Goal: Information Seeking & Learning: Learn about a topic

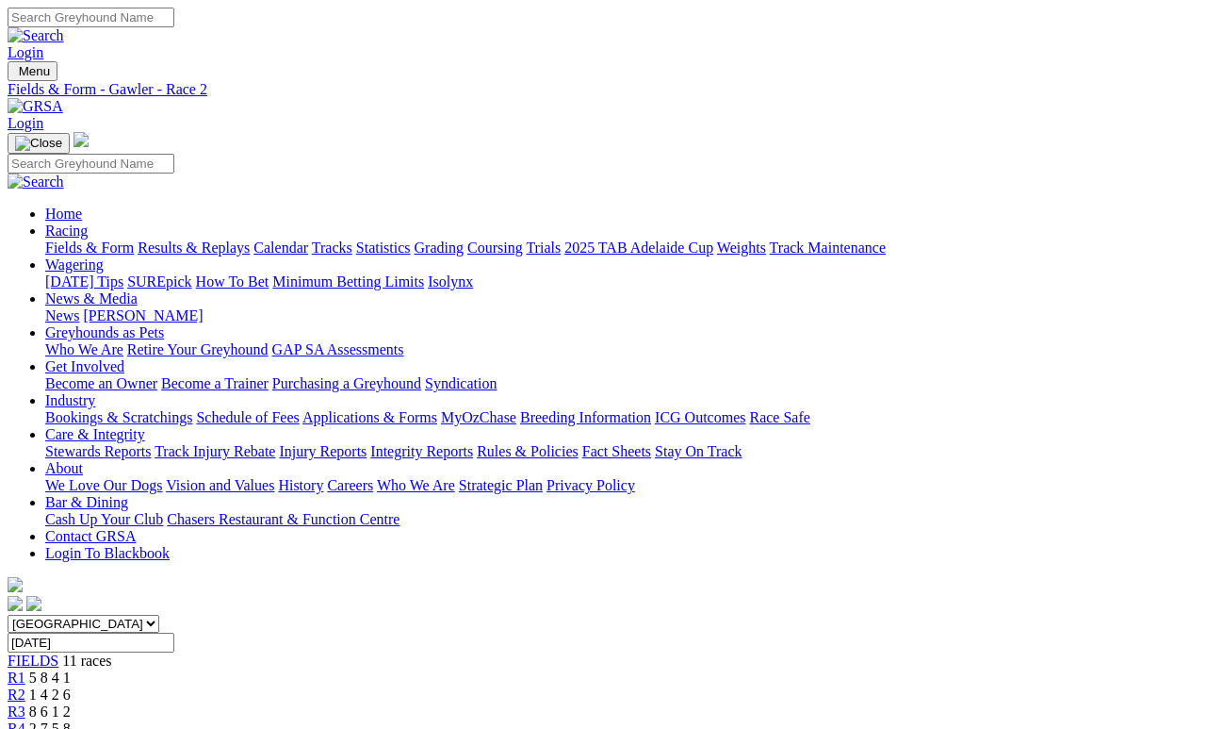
scroll to position [37, 0]
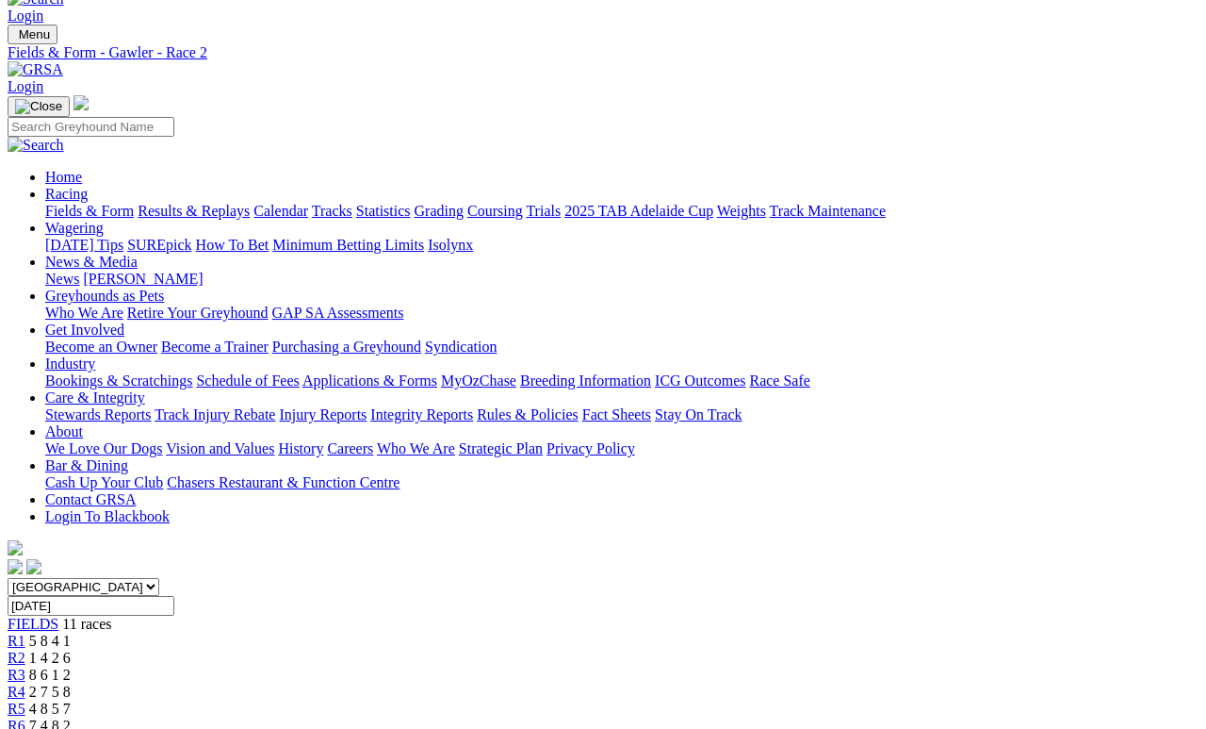
click at [71, 666] on span "8 6 1 2" at bounding box center [49, 674] width 41 height 16
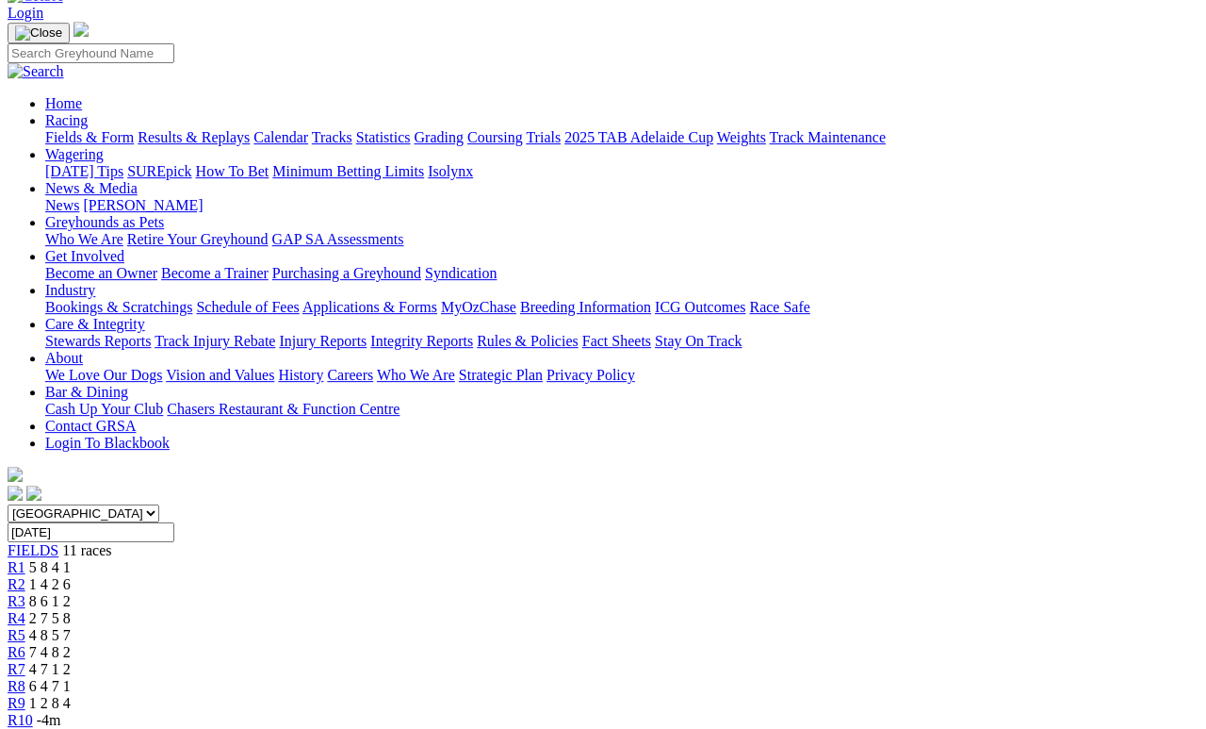
scroll to position [109, 0]
click at [71, 611] on span "2 7 5 8" at bounding box center [49, 619] width 41 height 16
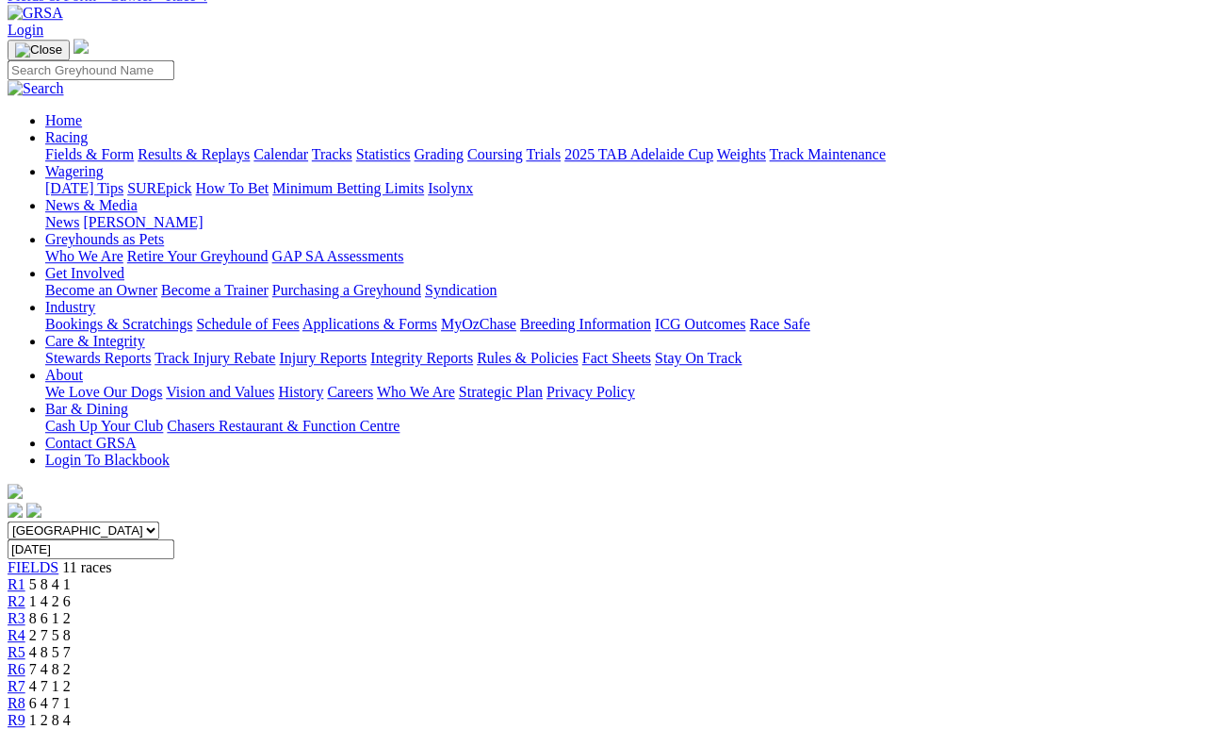
scroll to position [91, 0]
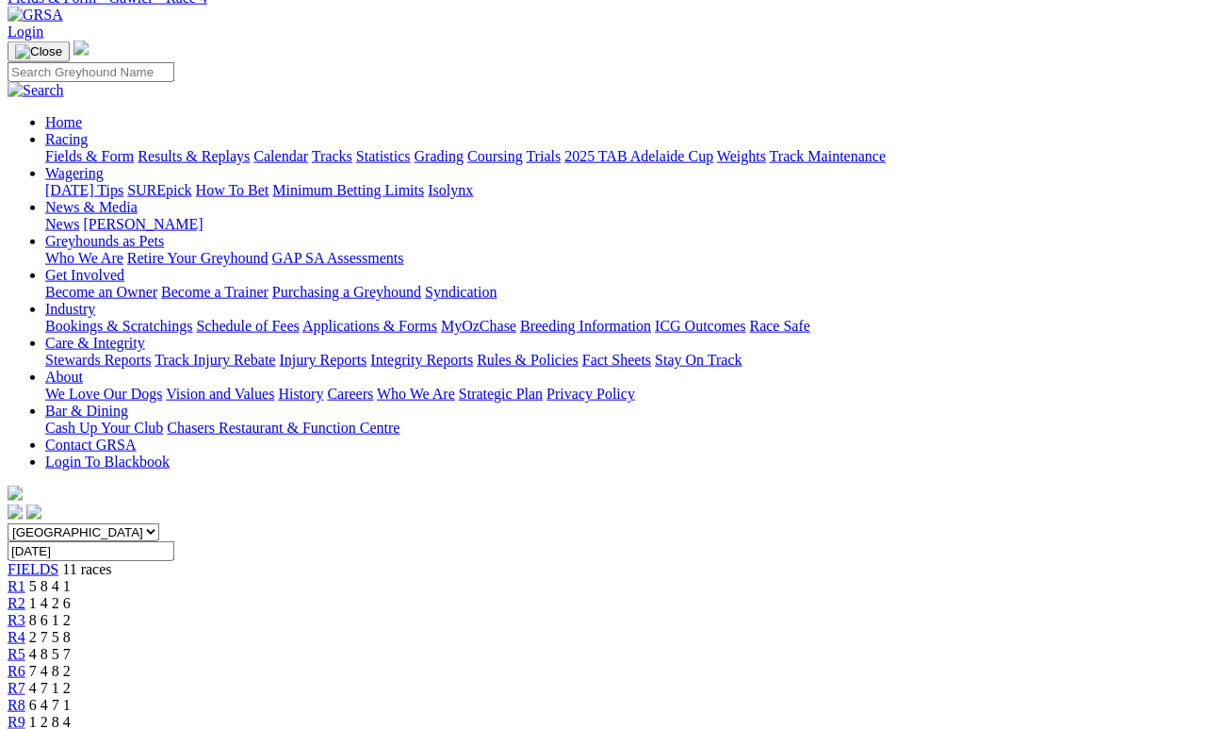
click at [71, 646] on span "4 8 5 7" at bounding box center [49, 654] width 41 height 16
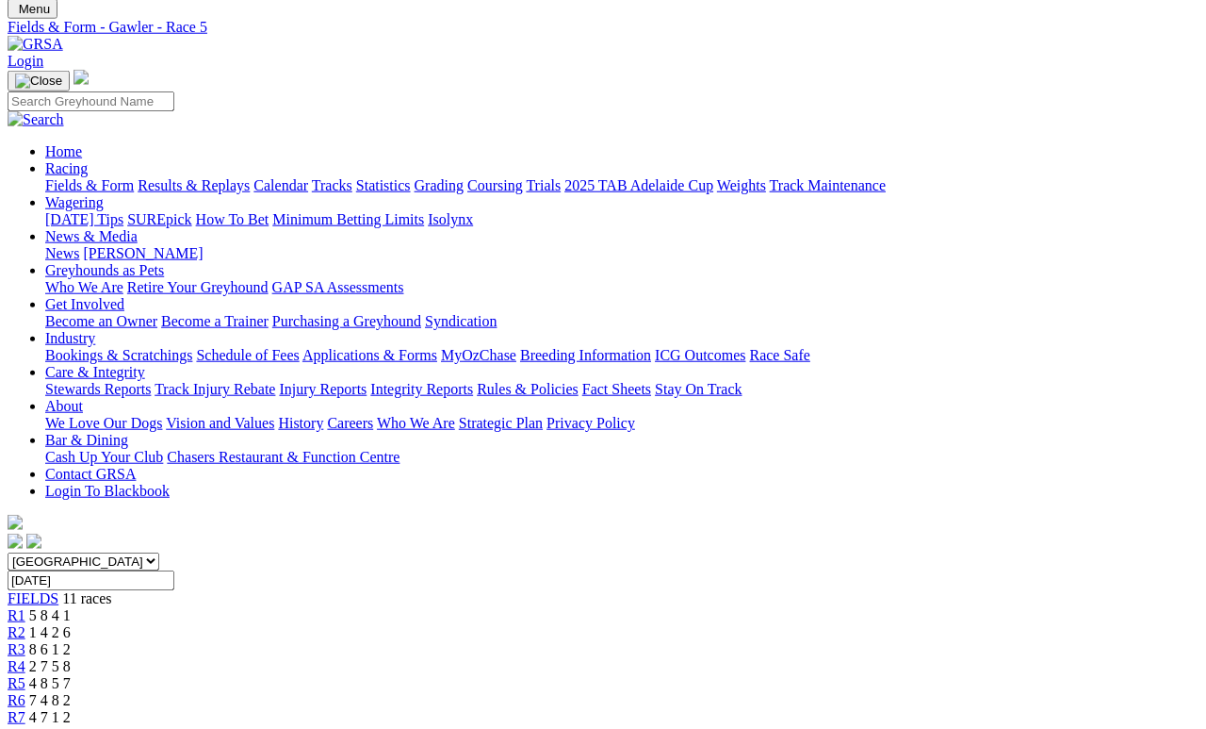
scroll to position [61, 0]
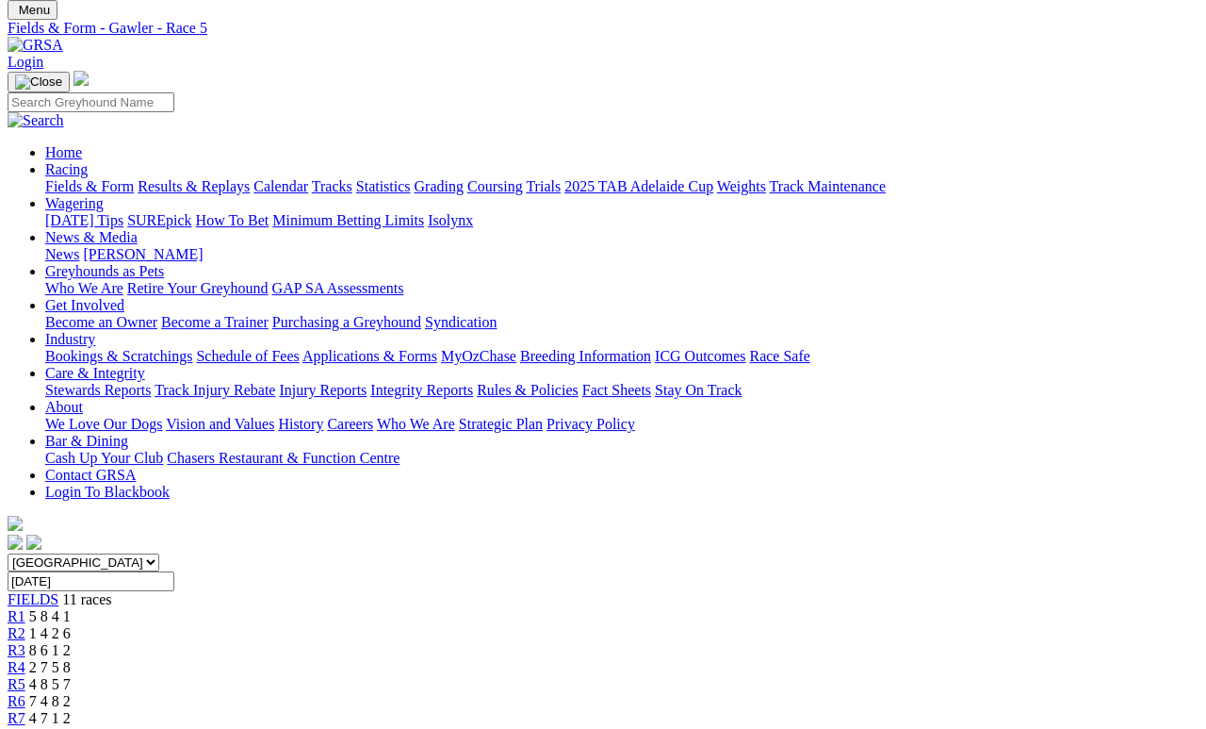
click at [25, 693] on span "R6" at bounding box center [17, 701] width 18 height 16
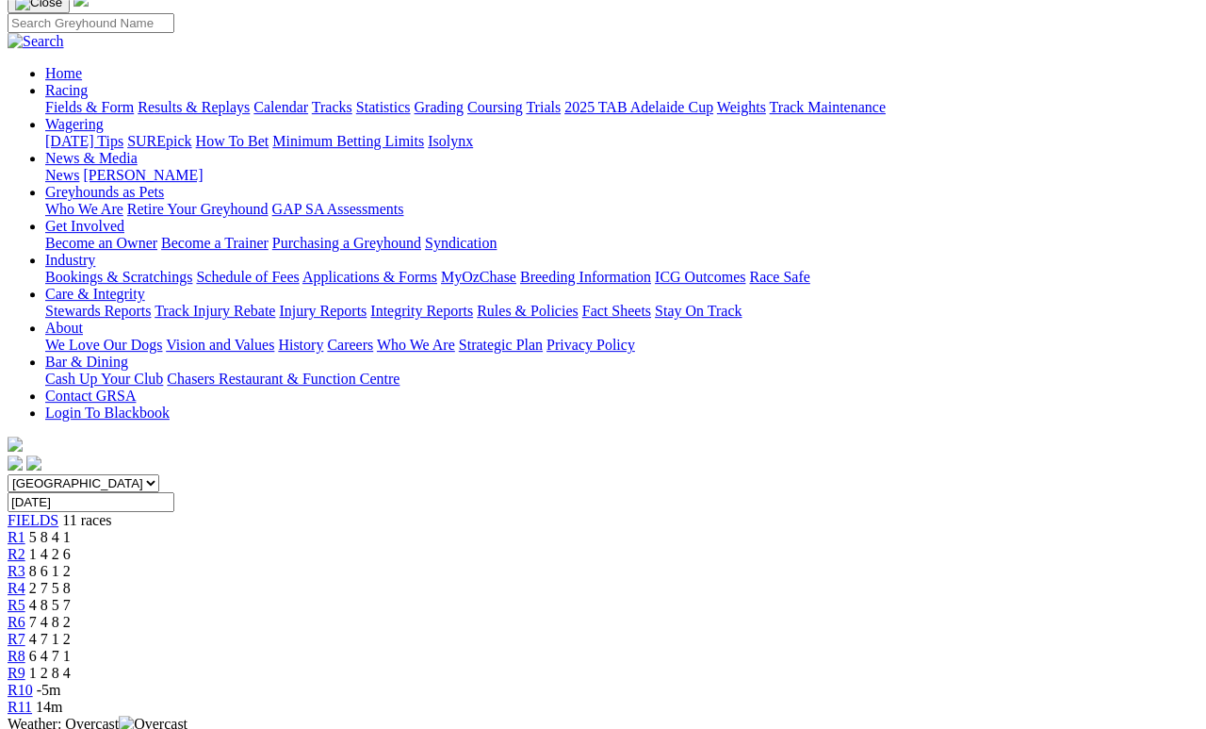
scroll to position [138, 0]
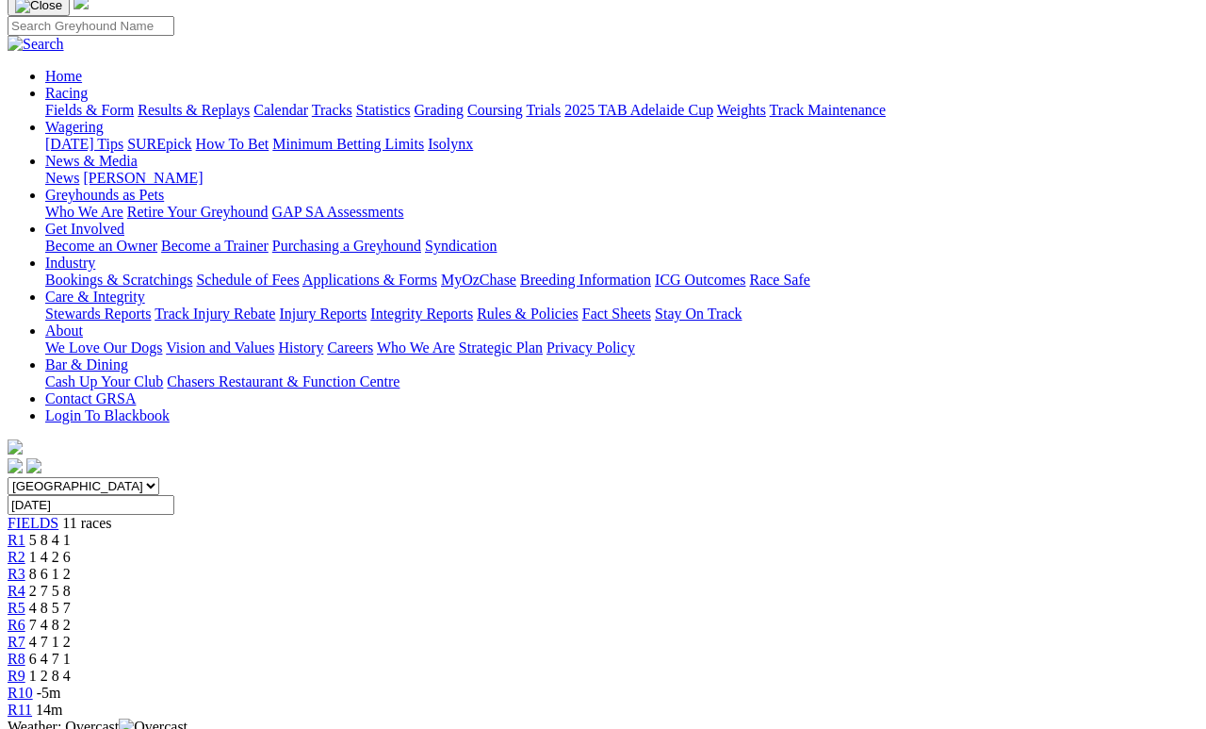
click at [71, 633] on span "4 7 1 2" at bounding box center [49, 641] width 41 height 16
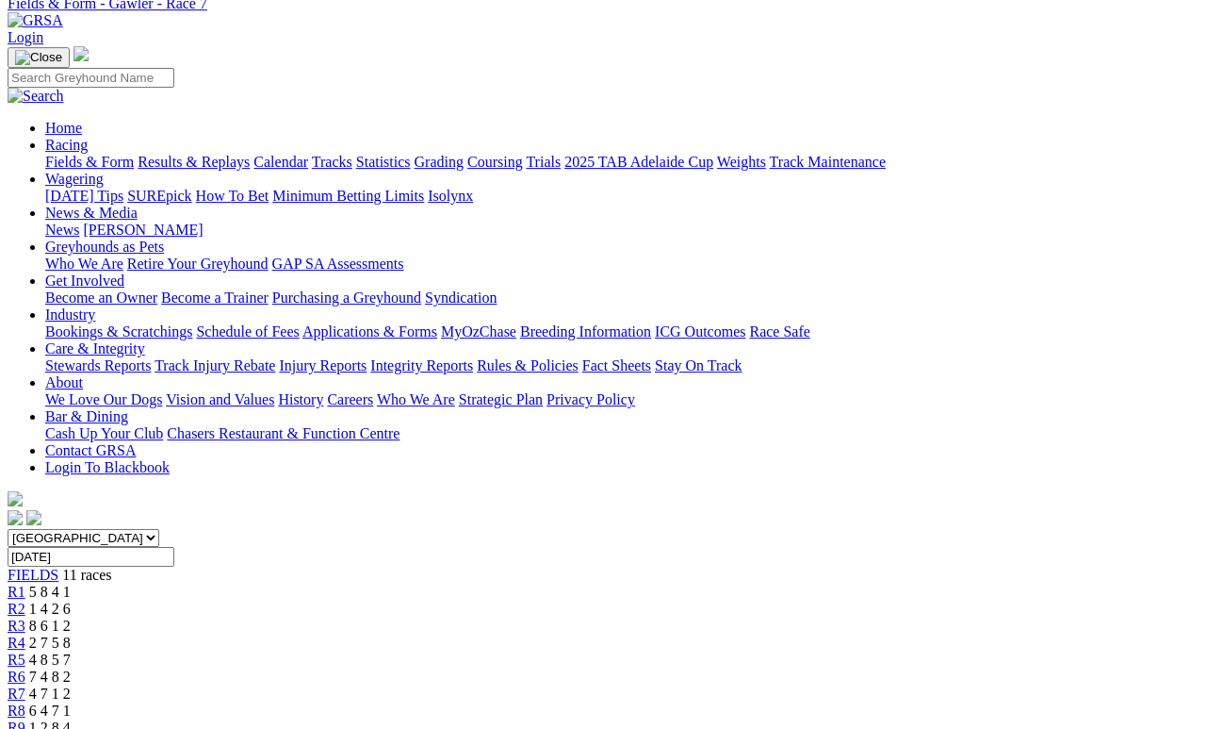
scroll to position [85, 0]
click at [25, 671] on link "R8" at bounding box center [17, 711] width 18 height 16
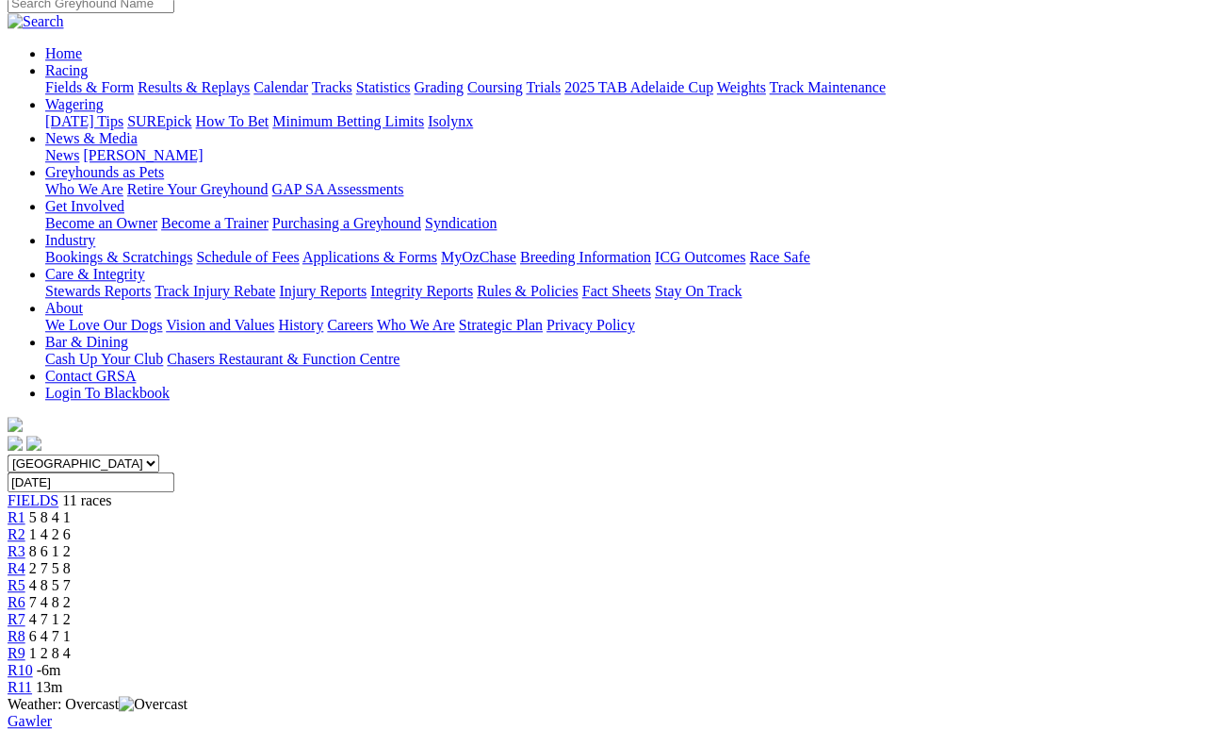
scroll to position [150, 0]
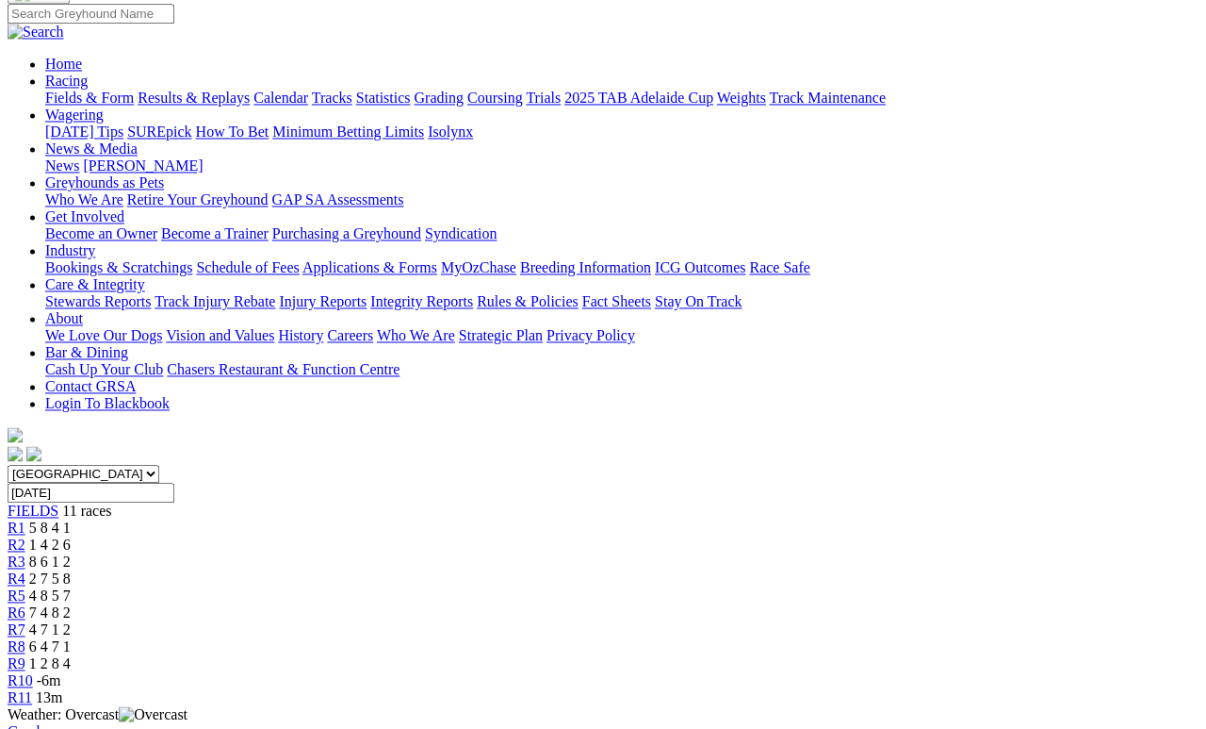
click at [71, 655] on span "1 2 8 4" at bounding box center [49, 663] width 41 height 16
